Goal: Register for event/course

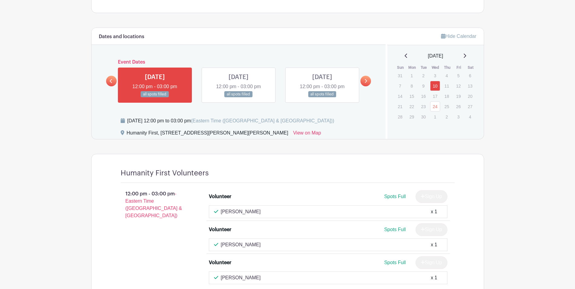
scroll to position [270, 0]
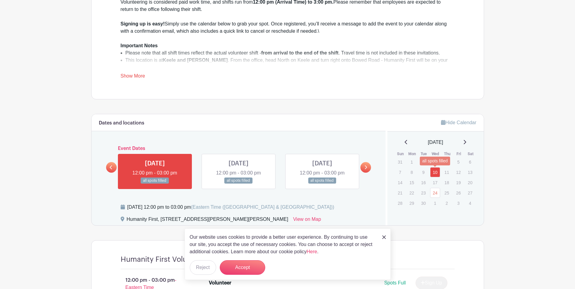
drag, startPoint x: 436, startPoint y: 171, endPoint x: 443, endPoint y: 173, distance: 6.6
click at [436, 171] on link "10" at bounding box center [435, 172] width 10 height 10
click at [465, 176] on p "13" at bounding box center [470, 171] width 10 height 9
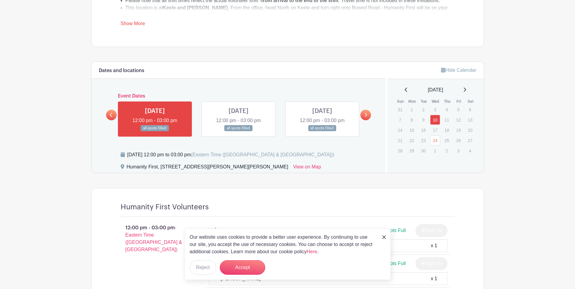
scroll to position [270, 0]
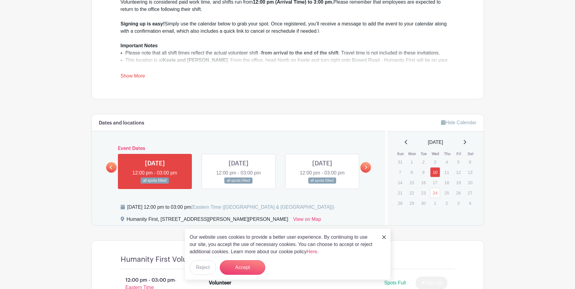
click at [466, 141] on icon at bounding box center [464, 142] width 3 height 5
click at [466, 142] on icon at bounding box center [464, 142] width 3 height 5
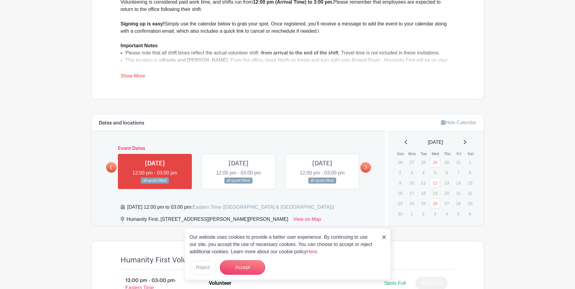
click at [466, 142] on icon at bounding box center [464, 142] width 3 height 5
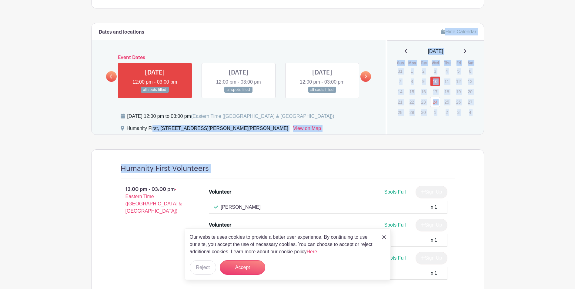
drag, startPoint x: 132, startPoint y: 133, endPoint x: 277, endPoint y: 136, distance: 145.4
click at [277, 136] on turbo-frame "Dates and locations Event Dates WED Aug 27, 2025 12:00 pm - 03:00 pm all spots …" at bounding box center [287, 167] width 393 height 289
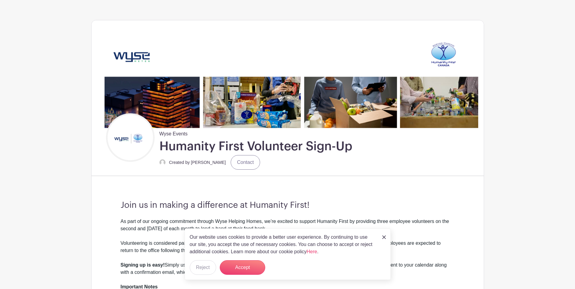
scroll to position [0, 0]
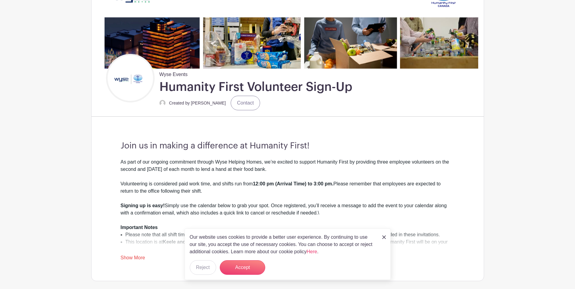
scroll to position [91, 0]
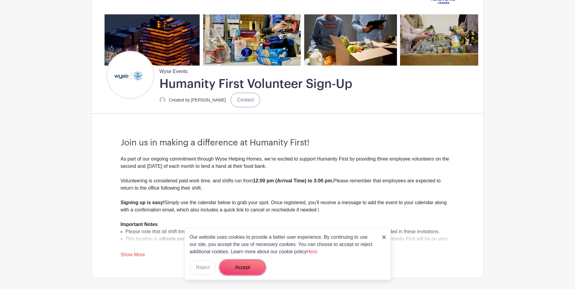
drag, startPoint x: 247, startPoint y: 265, endPoint x: 258, endPoint y: 264, distance: 11.6
click at [247, 266] on button "Accept" at bounding box center [242, 267] width 45 height 15
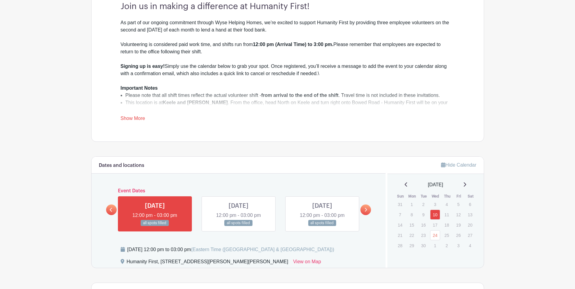
scroll to position [242, 0]
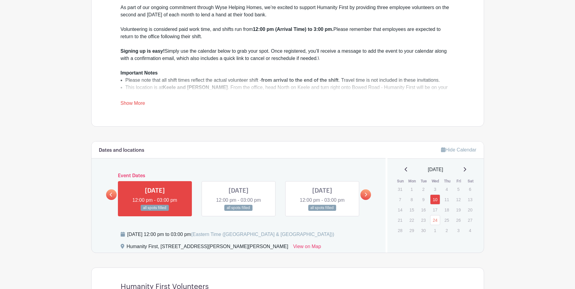
click at [367, 192] on link at bounding box center [365, 194] width 11 height 11
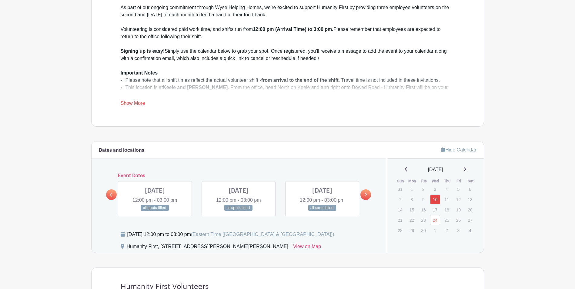
click at [367, 192] on link at bounding box center [365, 194] width 11 height 11
click at [115, 195] on link at bounding box center [111, 194] width 11 height 11
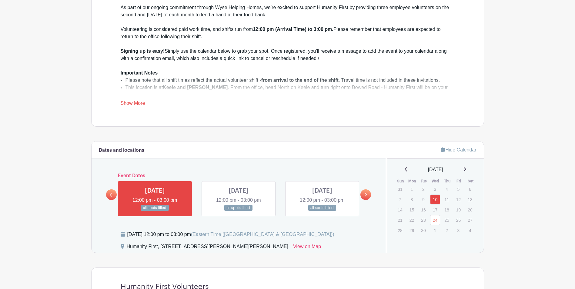
click at [115, 195] on link at bounding box center [111, 194] width 11 height 11
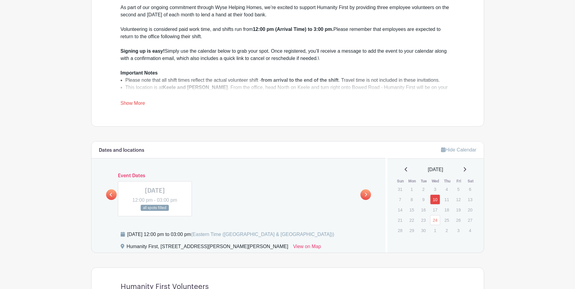
click at [364, 194] on icon at bounding box center [365, 194] width 3 height 5
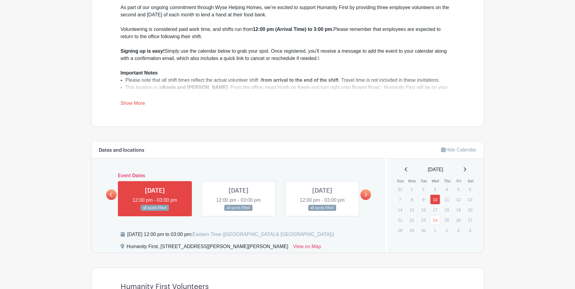
click at [155, 211] on link at bounding box center [155, 211] width 0 height 0
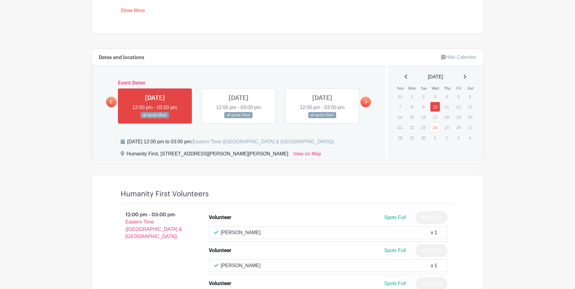
scroll to position [300, 0]
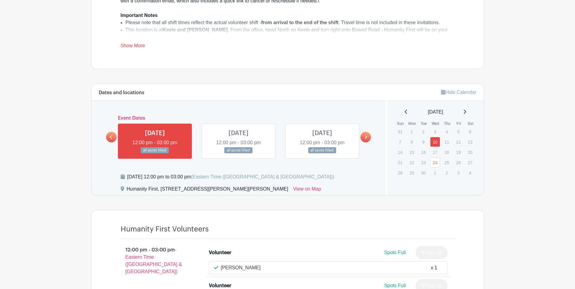
click at [238, 154] on link at bounding box center [238, 154] width 0 height 0
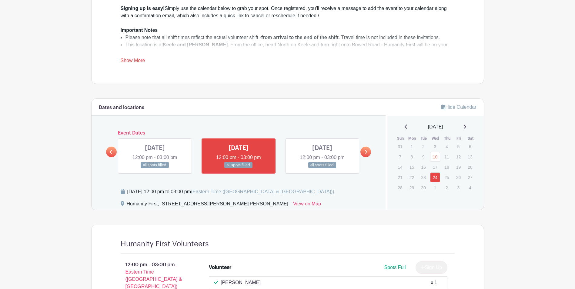
scroll to position [270, 0]
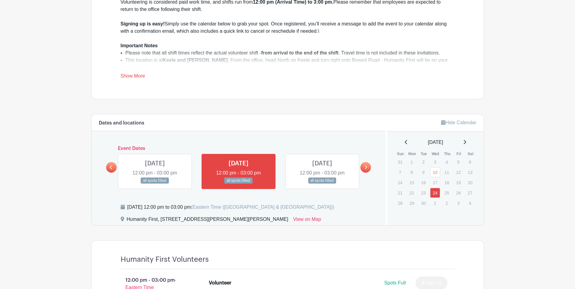
click at [322, 184] on link at bounding box center [322, 184] width 0 height 0
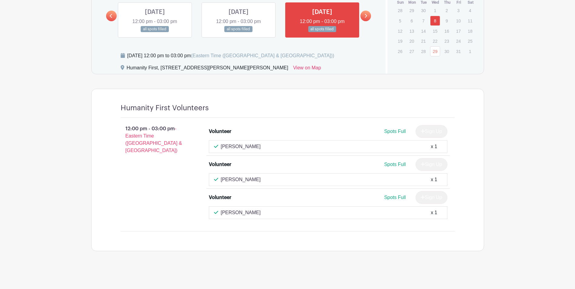
scroll to position [270, 0]
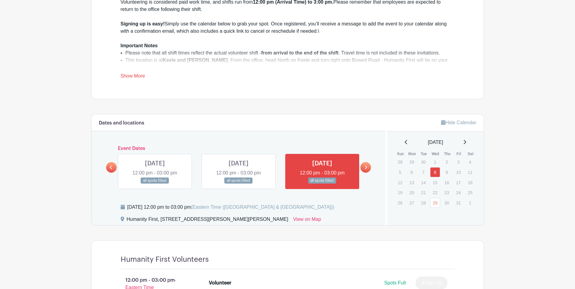
click at [363, 164] on link at bounding box center [365, 167] width 11 height 11
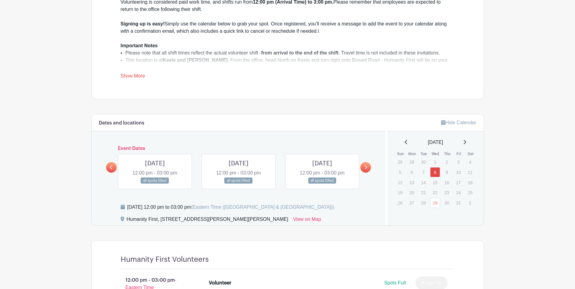
drag, startPoint x: 172, startPoint y: 181, endPoint x: 186, endPoint y: 183, distance: 13.5
click at [155, 184] on link at bounding box center [155, 184] width 0 height 0
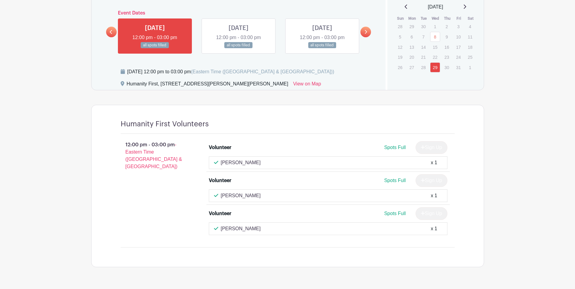
scroll to position [391, 0]
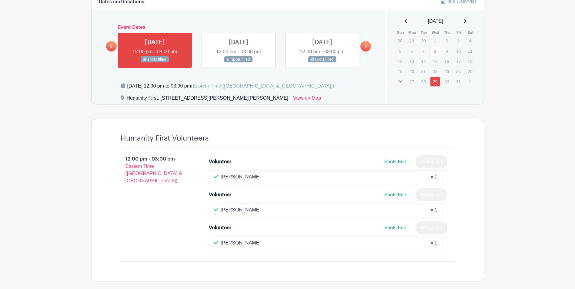
click at [111, 46] on icon at bounding box center [111, 46] width 3 height 5
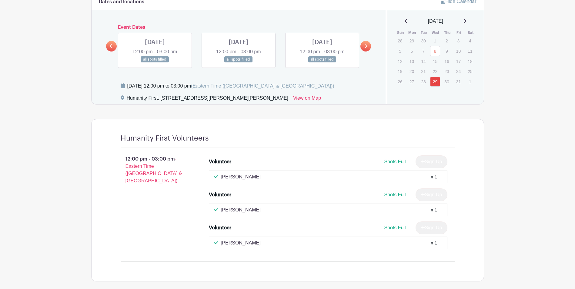
click at [322, 63] on link at bounding box center [322, 63] width 0 height 0
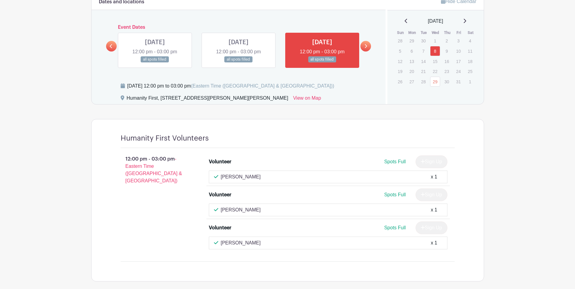
click at [238, 63] on link at bounding box center [238, 63] width 0 height 0
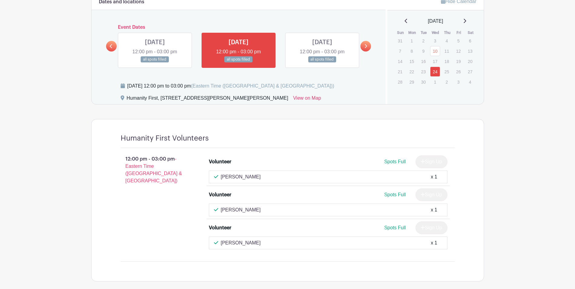
click at [366, 48] on icon at bounding box center [365, 46] width 3 height 5
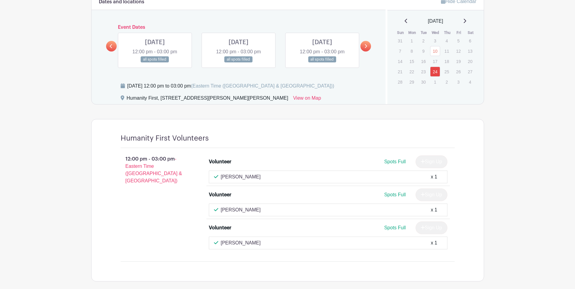
click at [155, 63] on link at bounding box center [155, 63] width 0 height 0
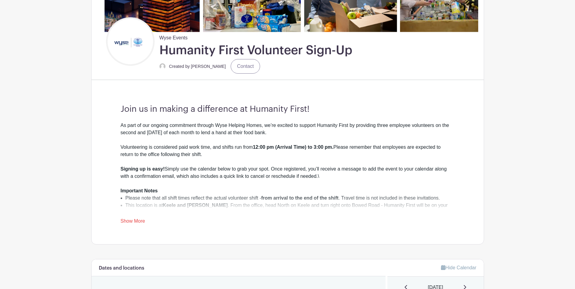
scroll to position [148, 0]
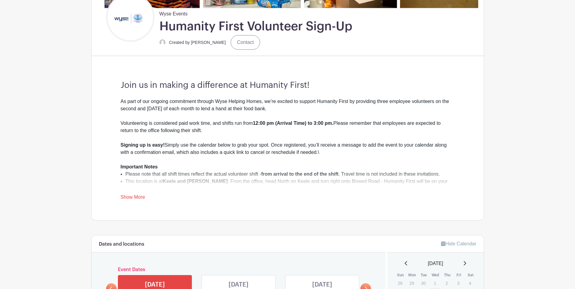
click at [138, 198] on link "Show More" at bounding box center [133, 198] width 25 height 8
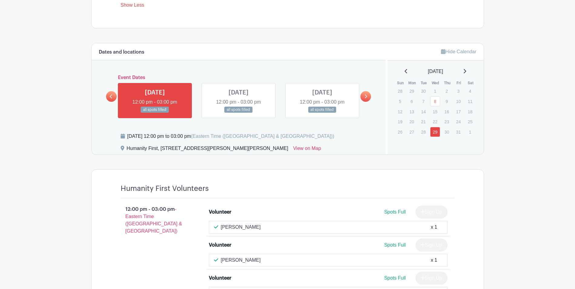
scroll to position [330, 0]
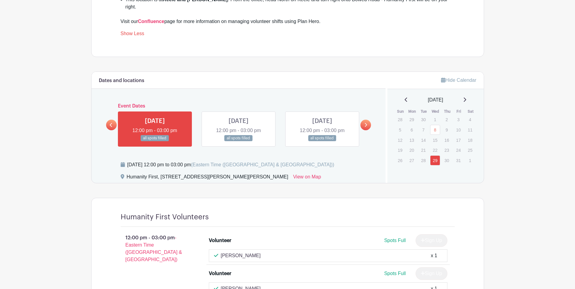
click at [238, 141] on link at bounding box center [238, 141] width 0 height 0
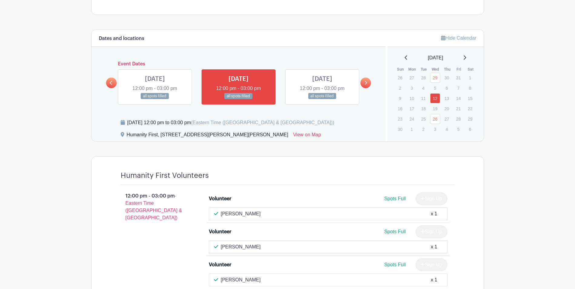
scroll to position [372, 0]
click at [322, 100] on link at bounding box center [322, 100] width 0 height 0
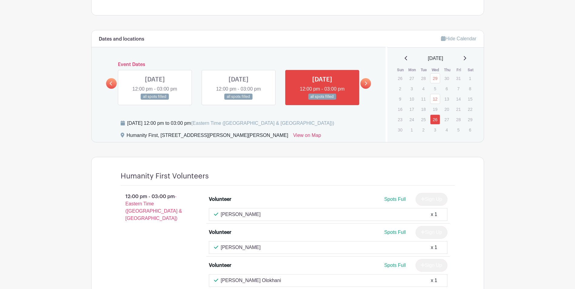
click at [531, 136] on main "Log In Sign Up for Free Wyse Events Humanity First Volunteer Sign-Up Created by…" at bounding box center [287, 1] width 575 height 746
drag, startPoint x: 369, startPoint y: 76, endPoint x: 365, endPoint y: 78, distance: 4.5
click at [369, 78] on link at bounding box center [365, 83] width 11 height 11
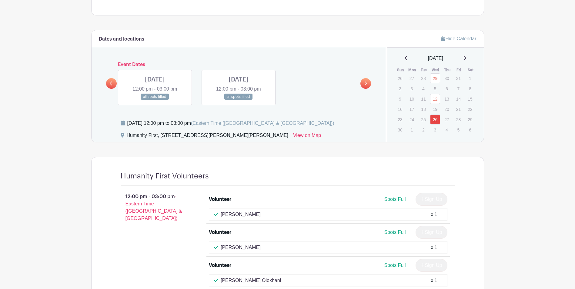
click at [155, 100] on link at bounding box center [155, 100] width 0 height 0
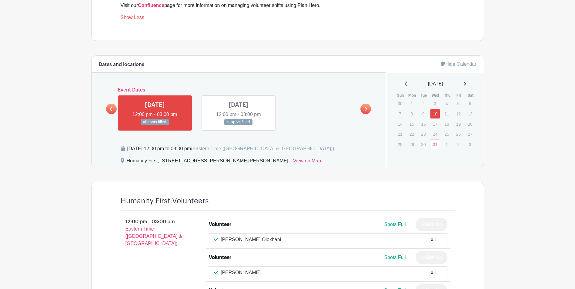
scroll to position [311, 0]
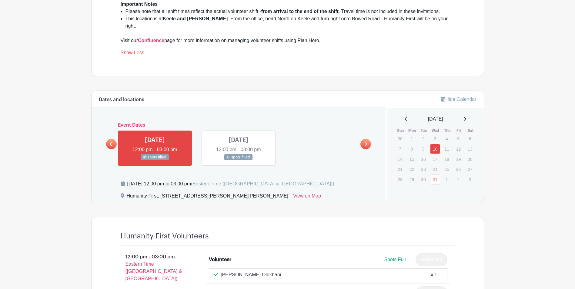
click at [238, 161] on link at bounding box center [238, 161] width 0 height 0
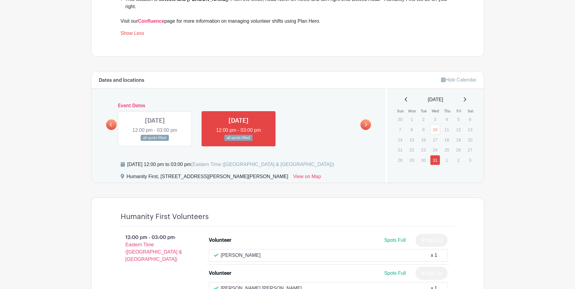
scroll to position [311, 0]
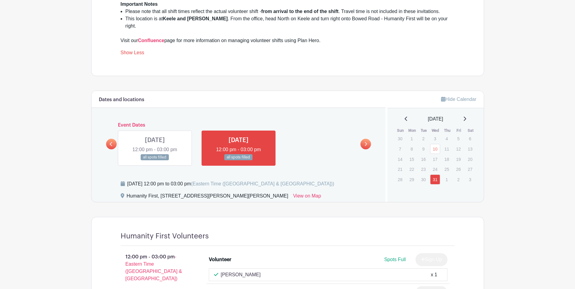
click at [404, 116] on icon at bounding box center [405, 118] width 3 height 5
click at [464, 115] on div "[DATE]" at bounding box center [435, 118] width 82 height 7
click at [155, 161] on link at bounding box center [155, 161] width 0 height 0
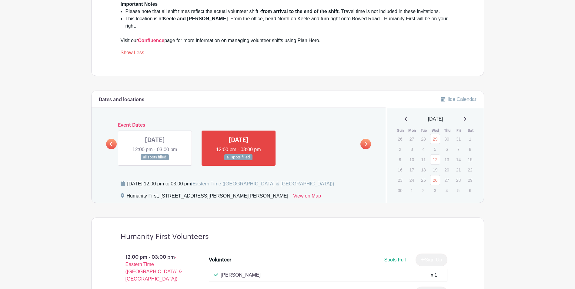
scroll to position [402, 0]
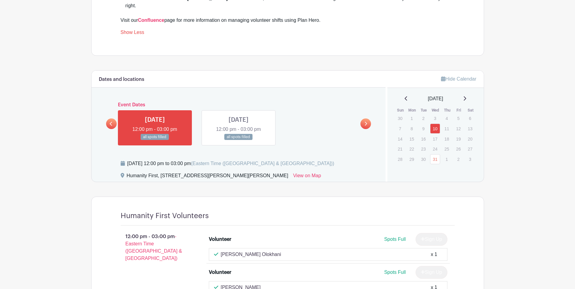
scroll to position [281, 0]
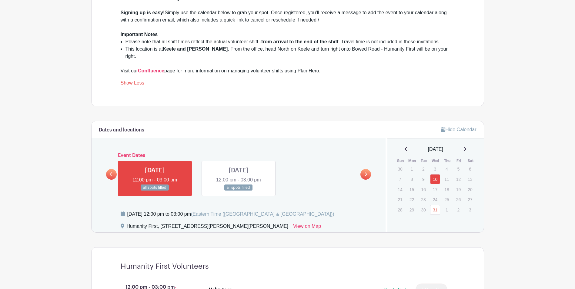
click at [111, 172] on icon at bounding box center [111, 174] width 3 height 5
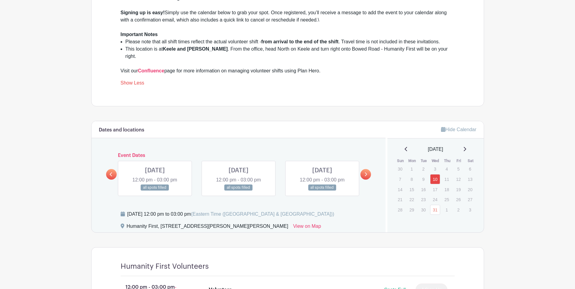
click at [322, 191] on link at bounding box center [322, 191] width 0 height 0
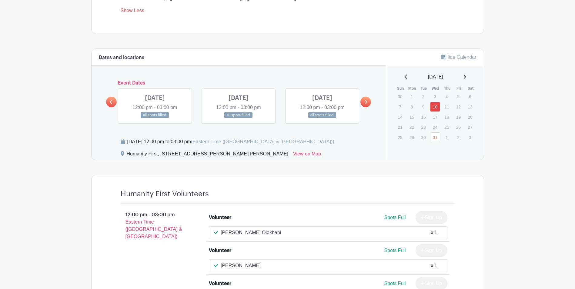
scroll to position [372, 0]
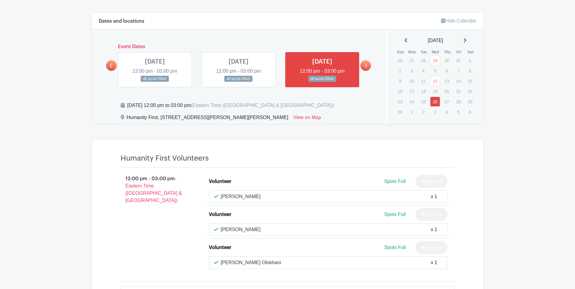
scroll to position [389, 0]
click at [238, 82] on link at bounding box center [238, 82] width 0 height 0
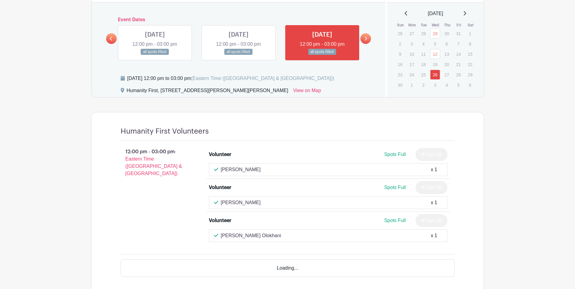
scroll to position [359, 0]
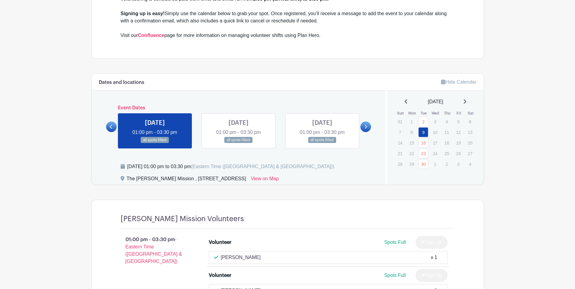
scroll to position [182, 0]
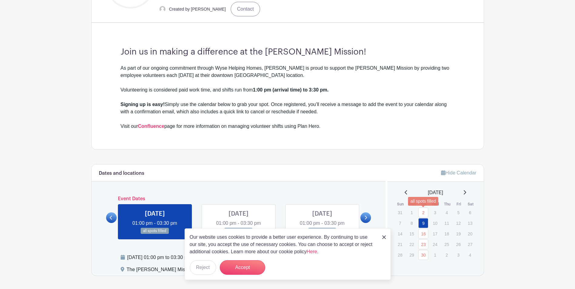
drag, startPoint x: 420, startPoint y: 211, endPoint x: 439, endPoint y: 205, distance: 19.5
click at [420, 211] on link "2" at bounding box center [423, 212] width 10 height 10
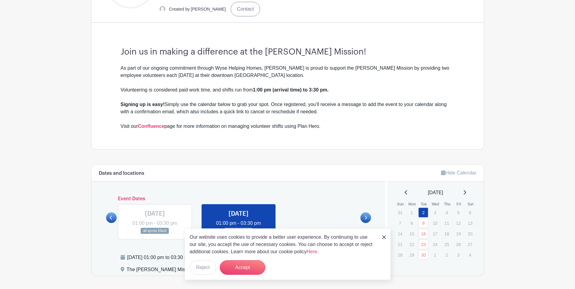
click at [462, 190] on div "[DATE]" at bounding box center [435, 192] width 82 height 7
click at [466, 192] on icon at bounding box center [464, 192] width 3 height 5
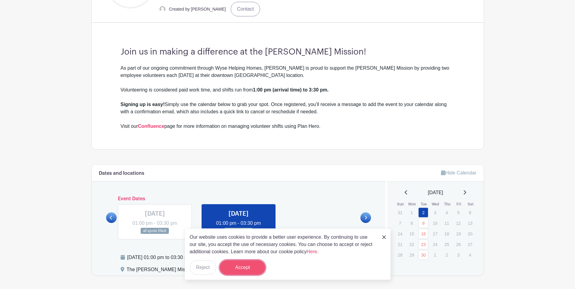
click at [236, 264] on button "Accept" at bounding box center [242, 267] width 45 height 15
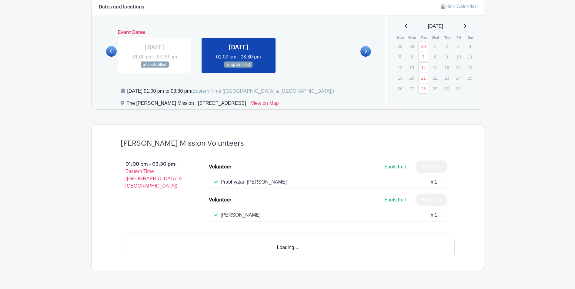
scroll to position [338, 0]
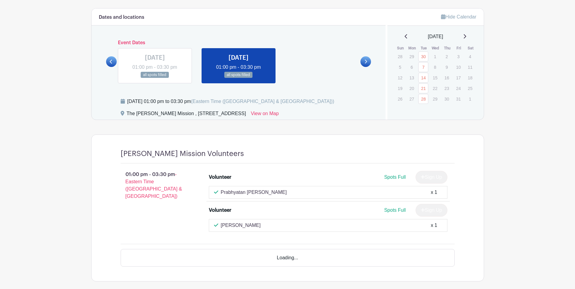
click at [366, 61] on icon at bounding box center [365, 61] width 3 height 5
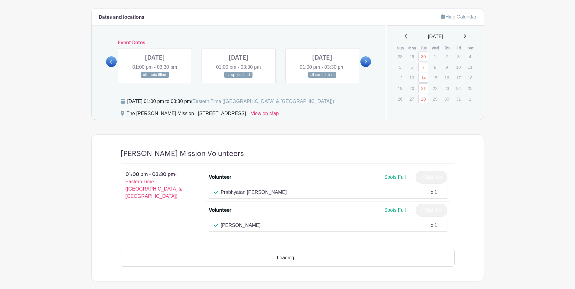
click at [155, 78] on link at bounding box center [155, 78] width 0 height 0
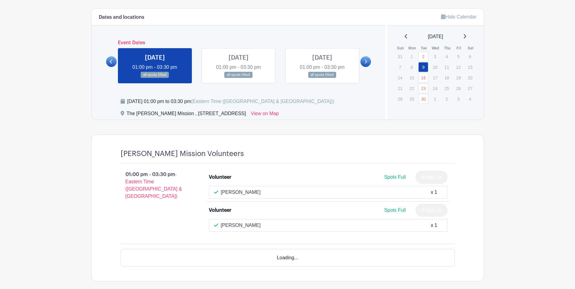
click at [113, 61] on link at bounding box center [111, 61] width 11 height 11
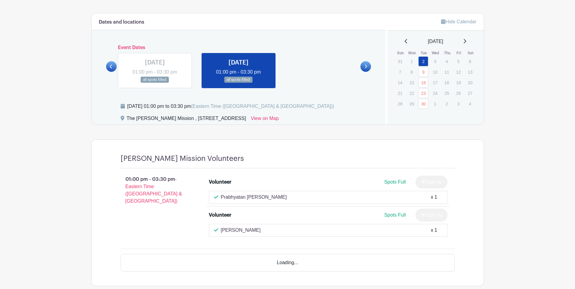
scroll to position [333, 0]
click at [365, 67] on icon at bounding box center [365, 66] width 3 height 5
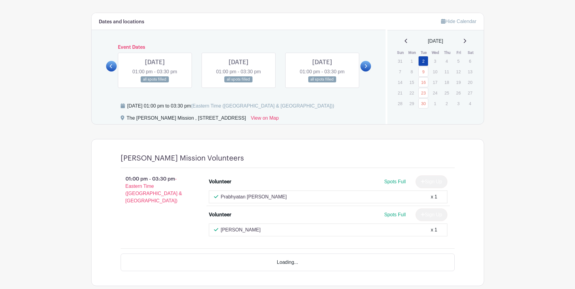
click at [322, 83] on link at bounding box center [322, 83] width 0 height 0
click at [238, 83] on link at bounding box center [238, 83] width 0 height 0
click at [155, 83] on link at bounding box center [155, 83] width 0 height 0
click at [366, 66] on icon at bounding box center [366, 66] width 2 height 4
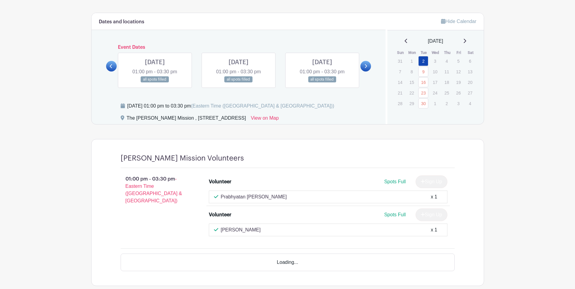
click at [366, 66] on icon at bounding box center [366, 66] width 2 height 4
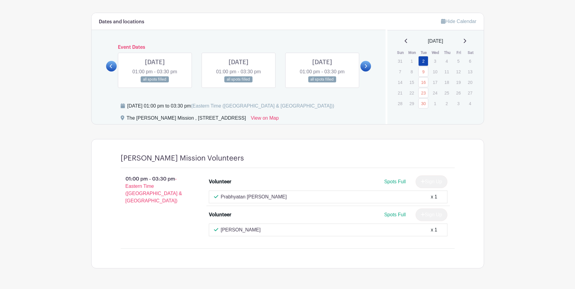
click at [366, 66] on icon at bounding box center [366, 66] width 2 height 4
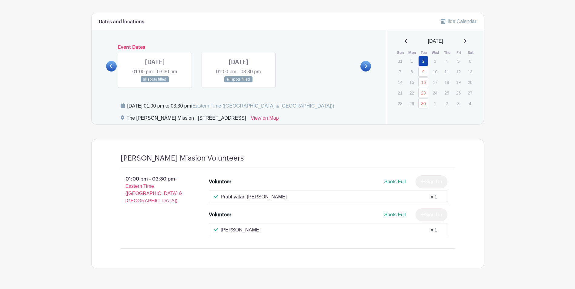
click at [366, 66] on icon at bounding box center [366, 66] width 2 height 4
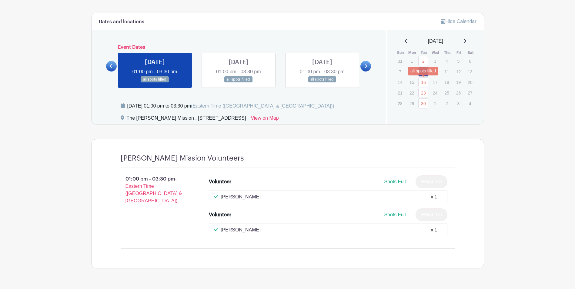
click at [425, 81] on link "16" at bounding box center [423, 82] width 10 height 10
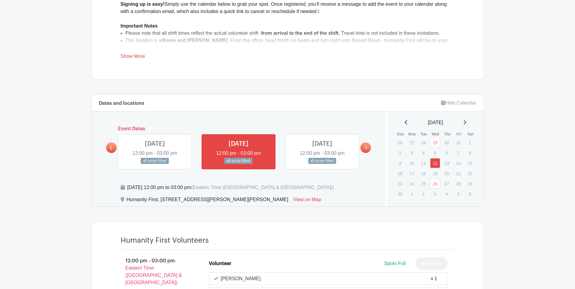
scroll to position [287, 0]
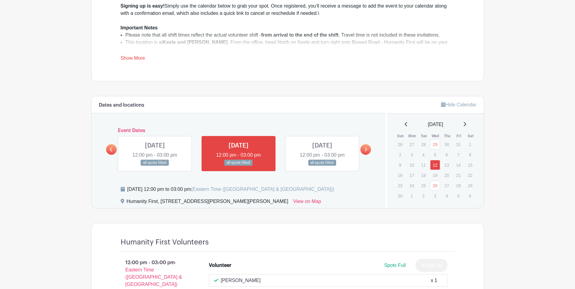
click at [322, 166] on link at bounding box center [322, 166] width 0 height 0
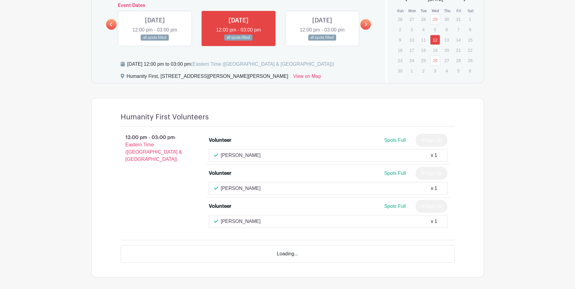
scroll to position [348, 0]
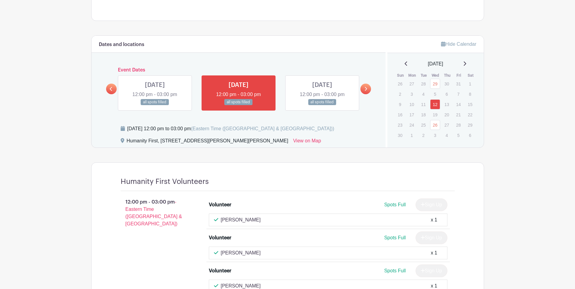
click at [365, 89] on icon at bounding box center [365, 89] width 3 height 5
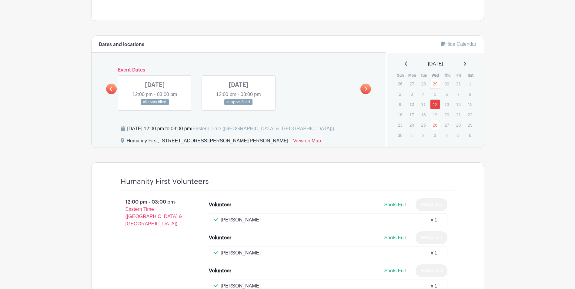
click at [238, 105] on link at bounding box center [238, 105] width 0 height 0
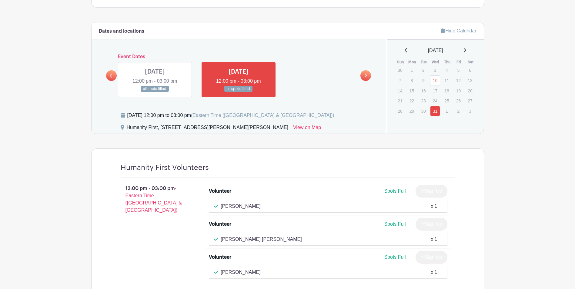
scroll to position [348, 0]
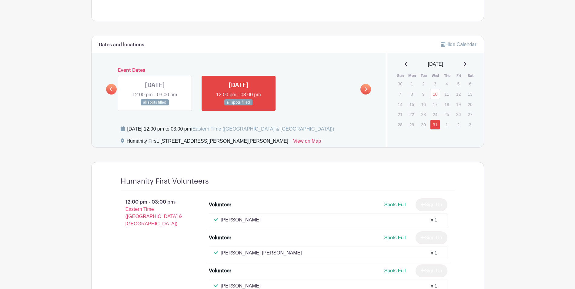
click at [155, 106] on link at bounding box center [155, 106] width 0 height 0
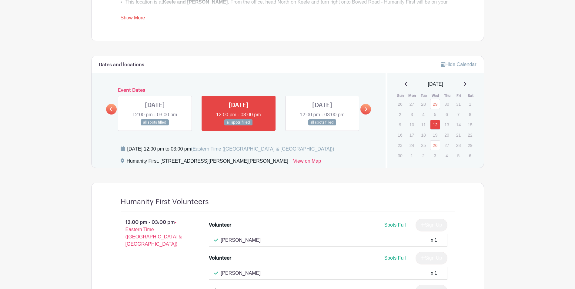
scroll to position [318, 0]
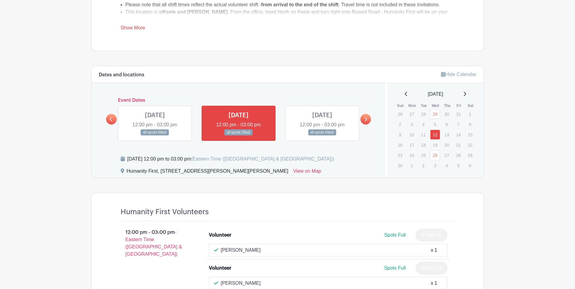
click at [155, 136] on link at bounding box center [155, 136] width 0 height 0
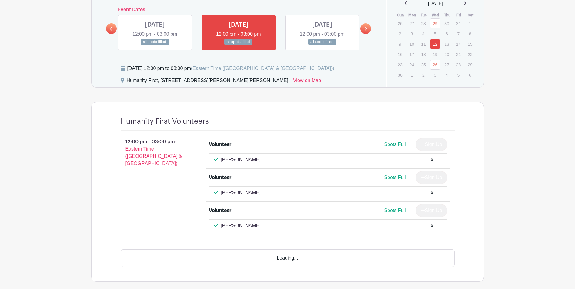
scroll to position [409, 0]
click at [155, 45] on link at bounding box center [155, 45] width 0 height 0
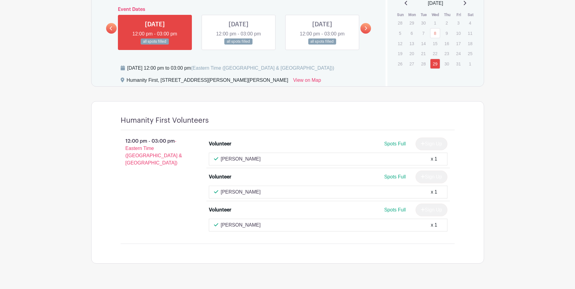
click at [114, 30] on link at bounding box center [111, 28] width 11 height 11
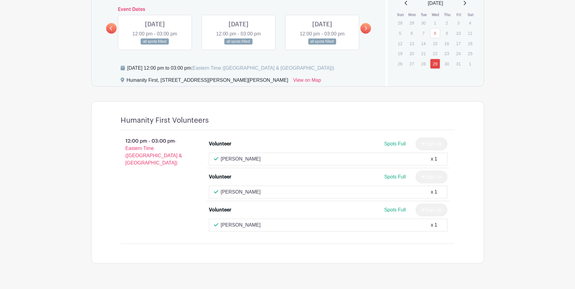
click at [322, 45] on link at bounding box center [322, 45] width 0 height 0
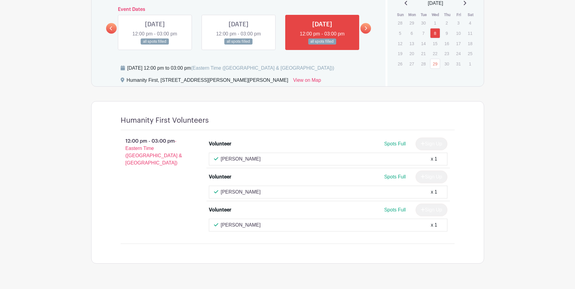
click at [238, 45] on link at bounding box center [238, 45] width 0 height 0
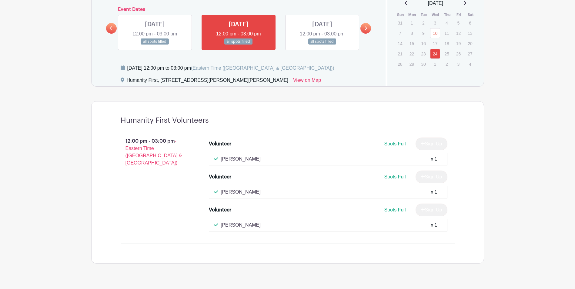
click at [155, 45] on link at bounding box center [155, 45] width 0 height 0
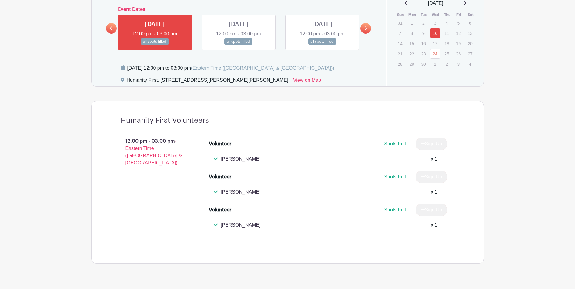
click at [238, 45] on link at bounding box center [238, 45] width 0 height 0
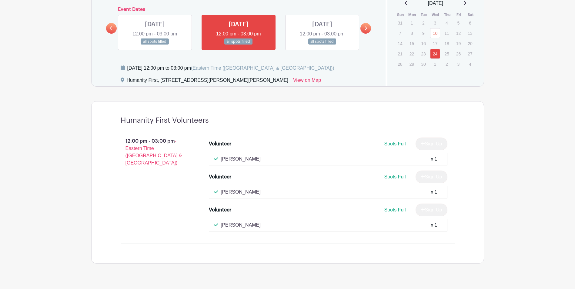
click at [155, 45] on link at bounding box center [155, 45] width 0 height 0
click at [116, 27] on link at bounding box center [111, 28] width 11 height 11
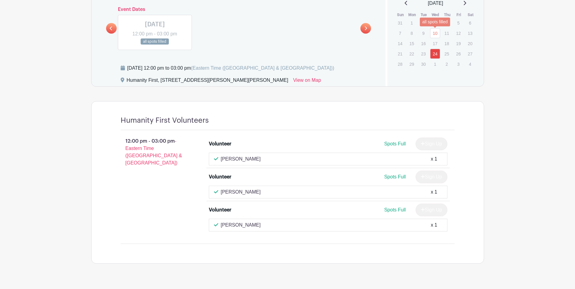
click at [436, 37] on link "10" at bounding box center [435, 33] width 10 height 10
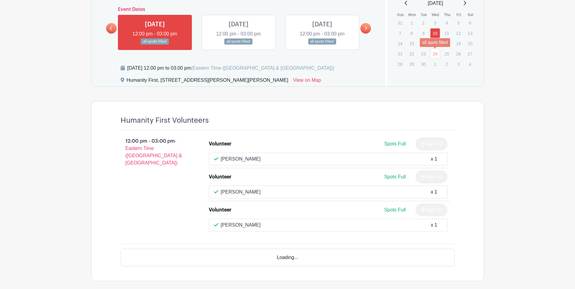
click at [434, 55] on link "24" at bounding box center [435, 54] width 10 height 10
click at [368, 29] on link at bounding box center [365, 28] width 11 height 11
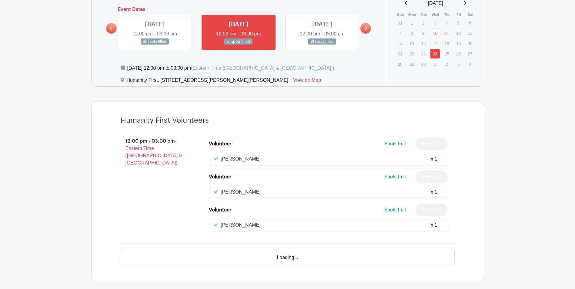
click at [368, 29] on link at bounding box center [365, 28] width 11 height 11
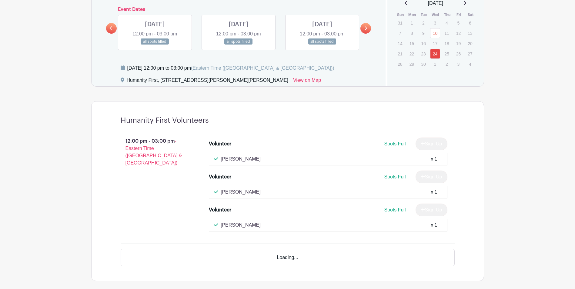
click at [368, 29] on link at bounding box center [365, 28] width 11 height 11
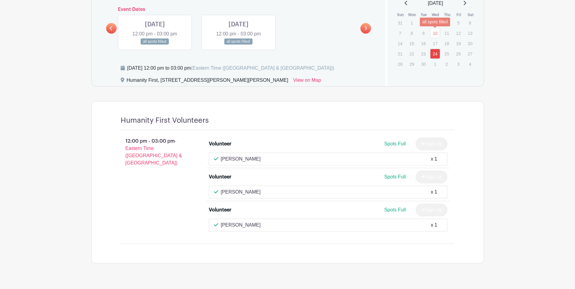
click at [433, 34] on link "10" at bounding box center [435, 33] width 10 height 10
click at [435, 52] on link "24" at bounding box center [435, 54] width 10 height 10
